Goal: Information Seeking & Learning: Learn about a topic

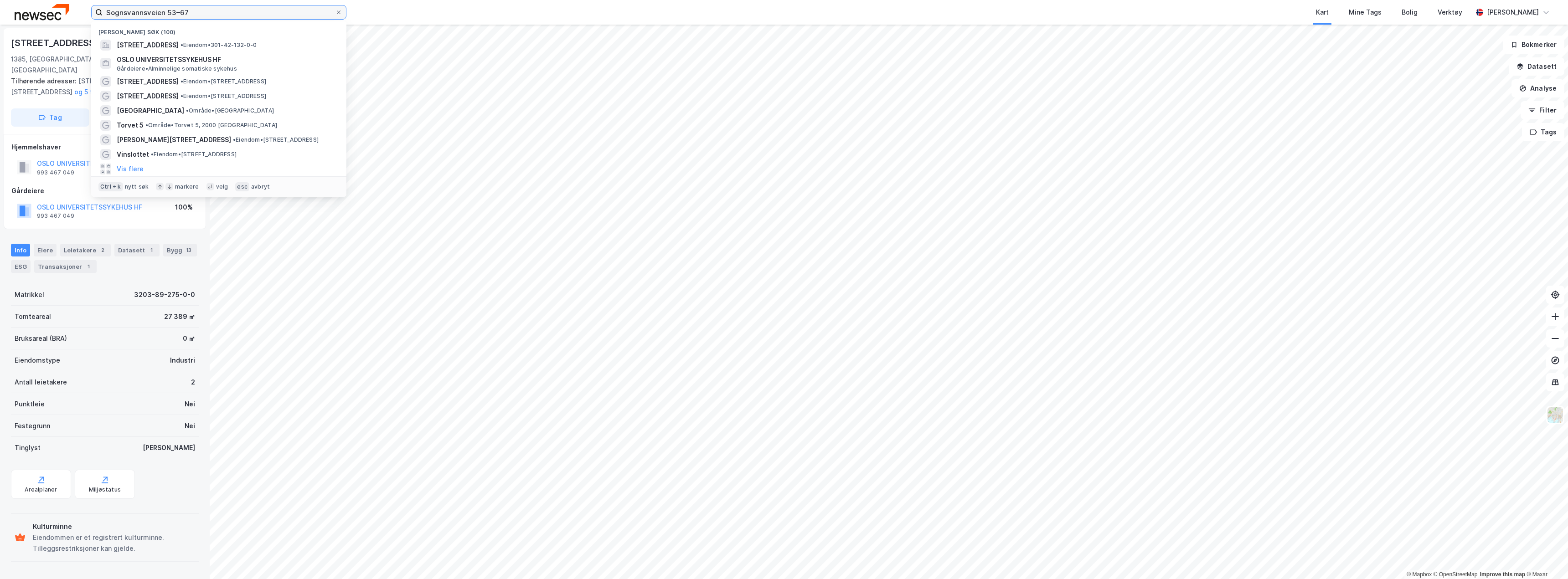
drag, startPoint x: 202, startPoint y: 9, endPoint x: 0, endPoint y: -21, distance: 204.2
click at [0, 0] on html "Sognsvannsveien 53–67 [GEOGRAPHIC_DATA] søk (100) [STREET_ADDRESS] • Eiendom • …" at bounding box center [784, 290] width 1568 height 579
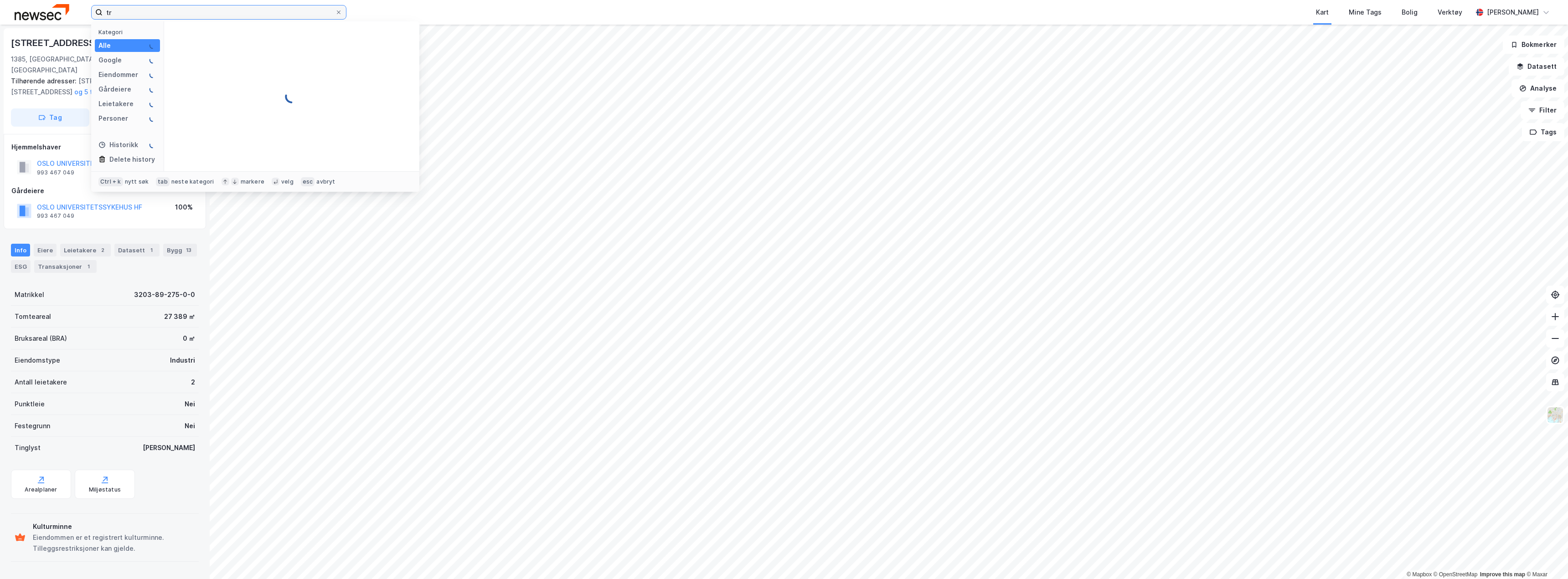
type input "t"
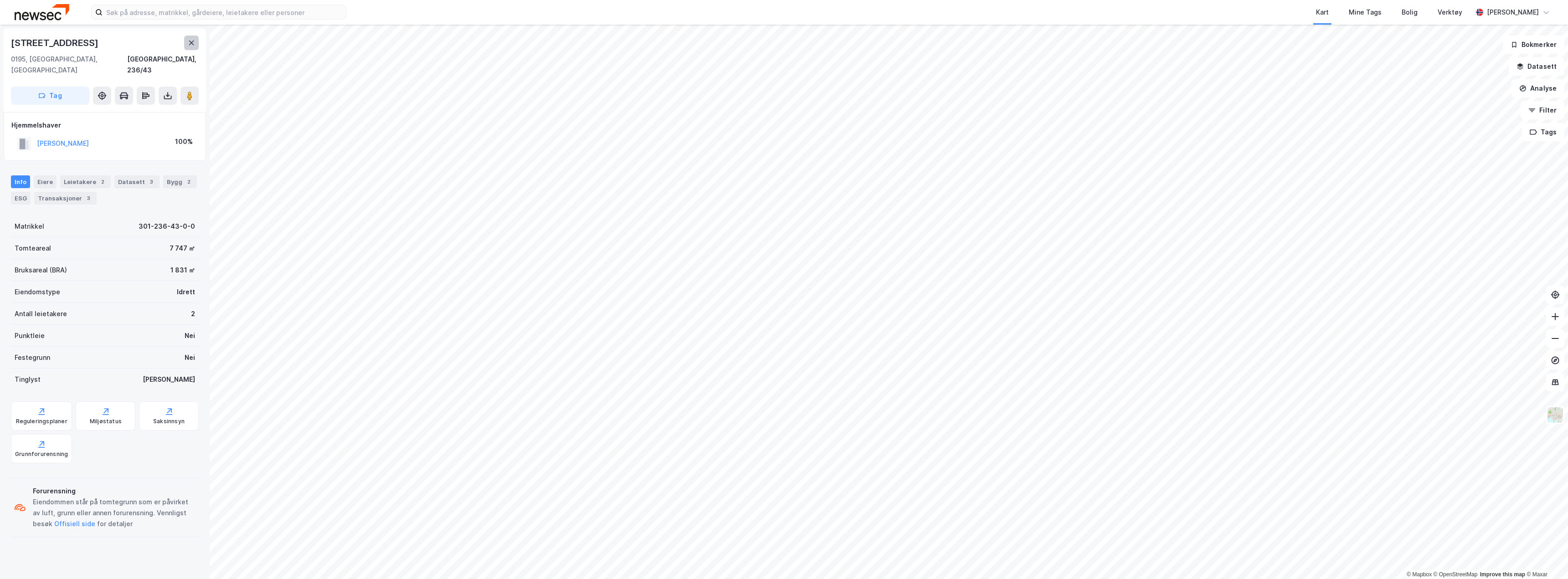
click at [191, 43] on icon at bounding box center [192, 43] width 5 height 4
click at [131, 13] on input at bounding box center [224, 12] width 243 height 13
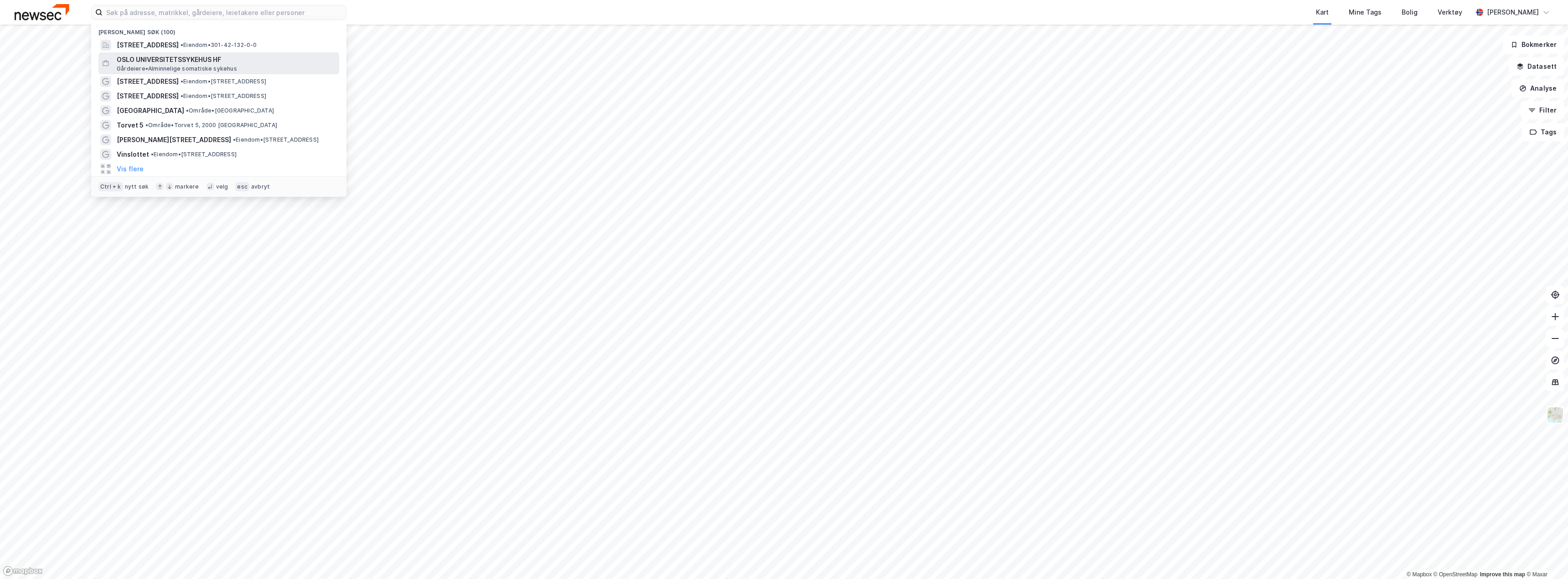
click at [164, 61] on span "OSLO UNIVERSITETSSYKEHUS HF" at bounding box center [226, 60] width 219 height 11
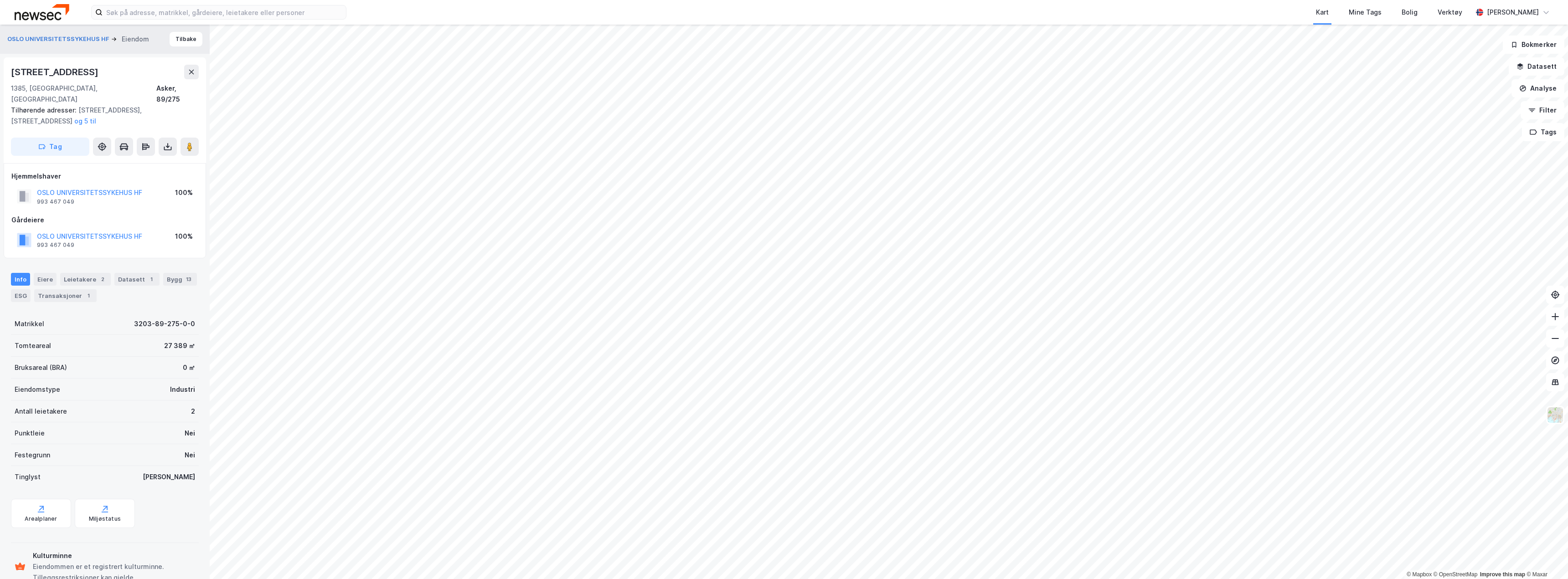
scroll to position [1, 0]
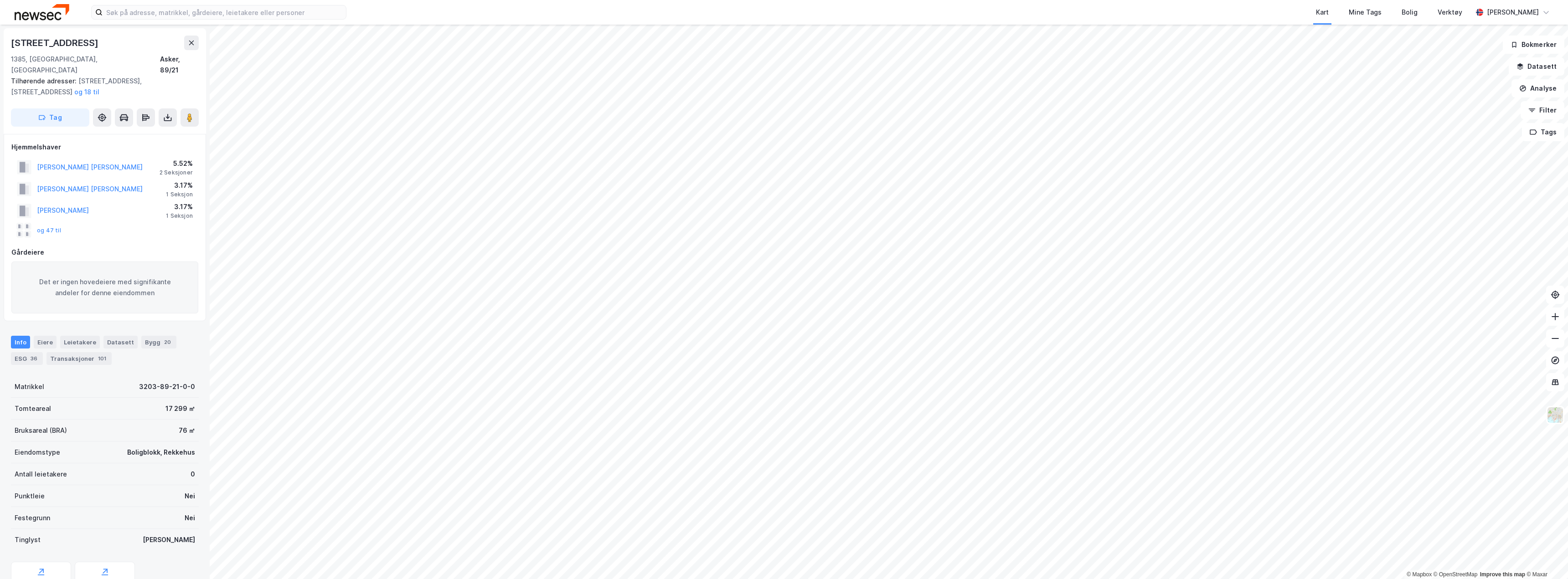
scroll to position [1, 0]
